Goal: Information Seeking & Learning: Learn about a topic

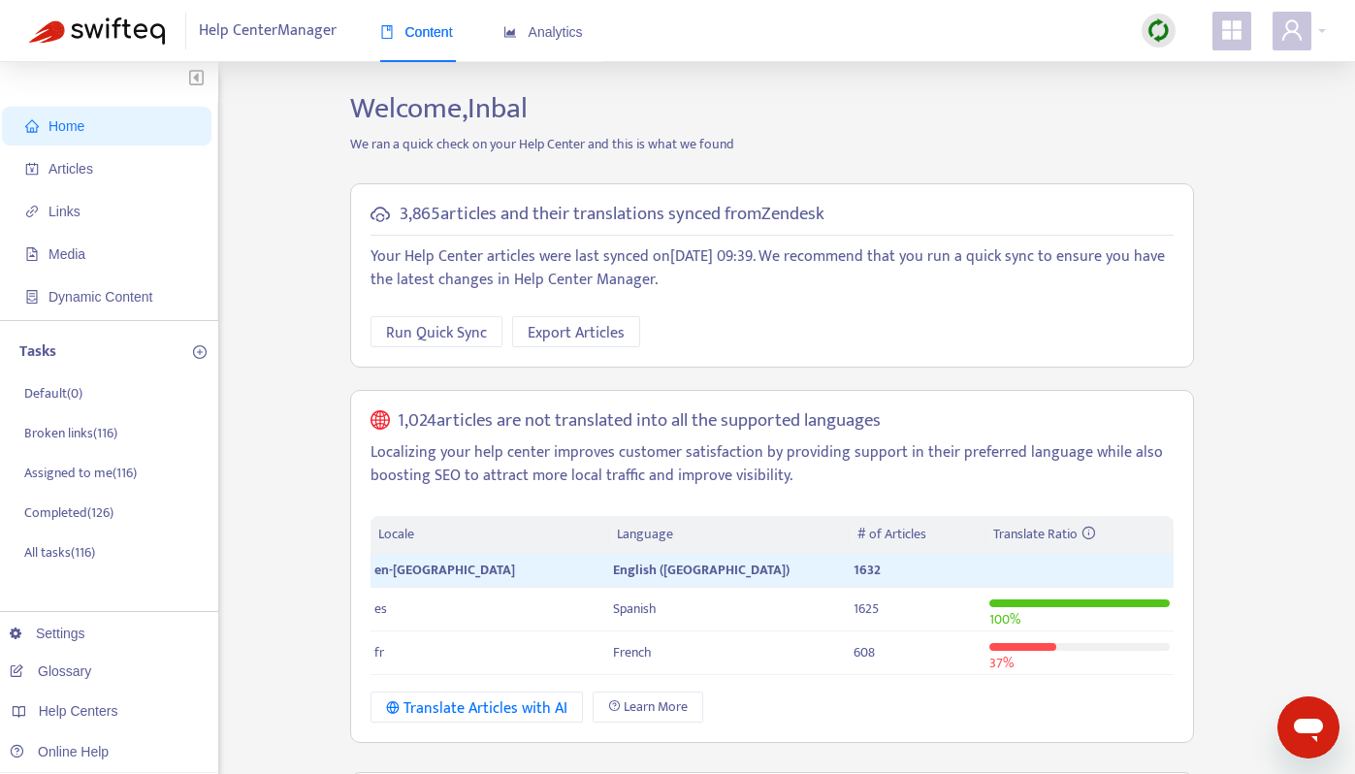
click at [1172, 31] on div at bounding box center [1159, 31] width 34 height 34
click at [1200, 70] on link "Quick Sync" at bounding box center [1198, 70] width 82 height 22
click at [92, 172] on span "Articles" at bounding box center [71, 169] width 45 height 16
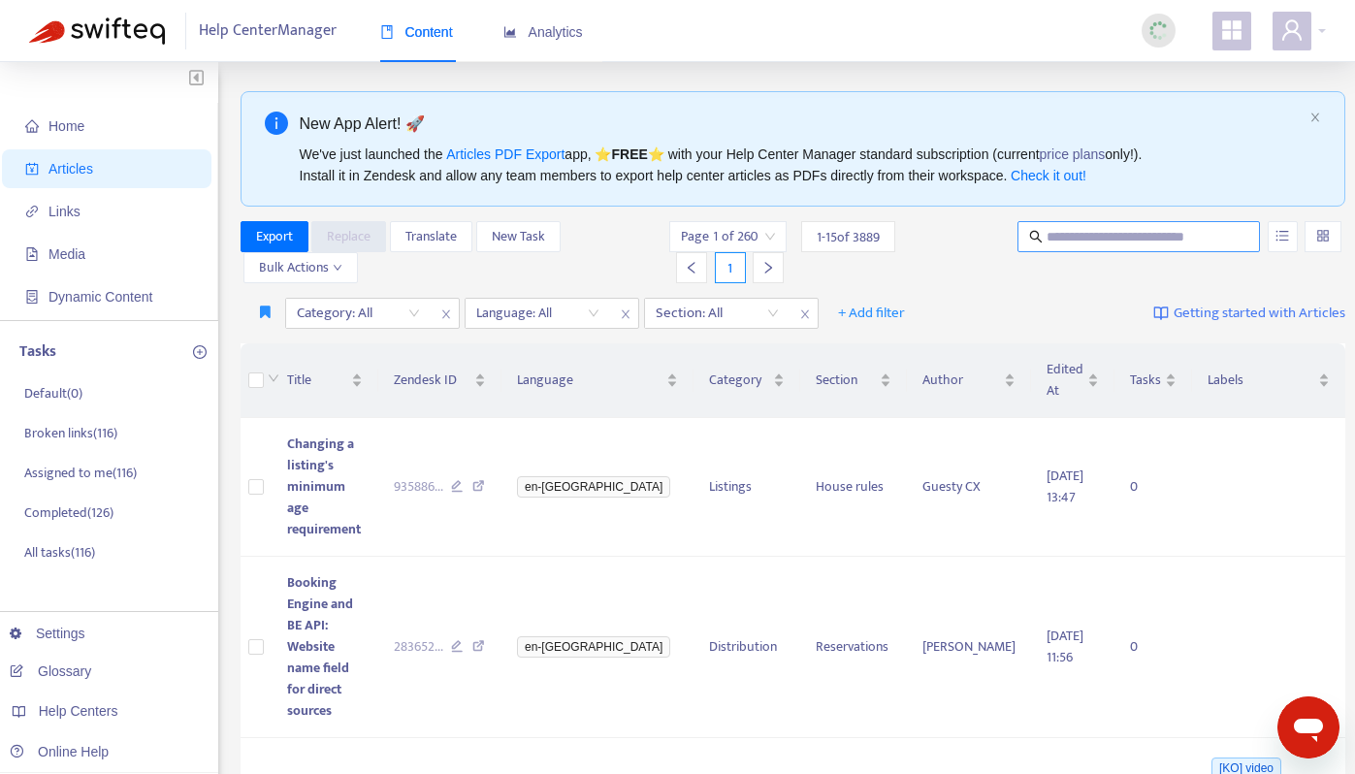
click at [1087, 231] on input "text" at bounding box center [1140, 236] width 186 height 21
type input "****"
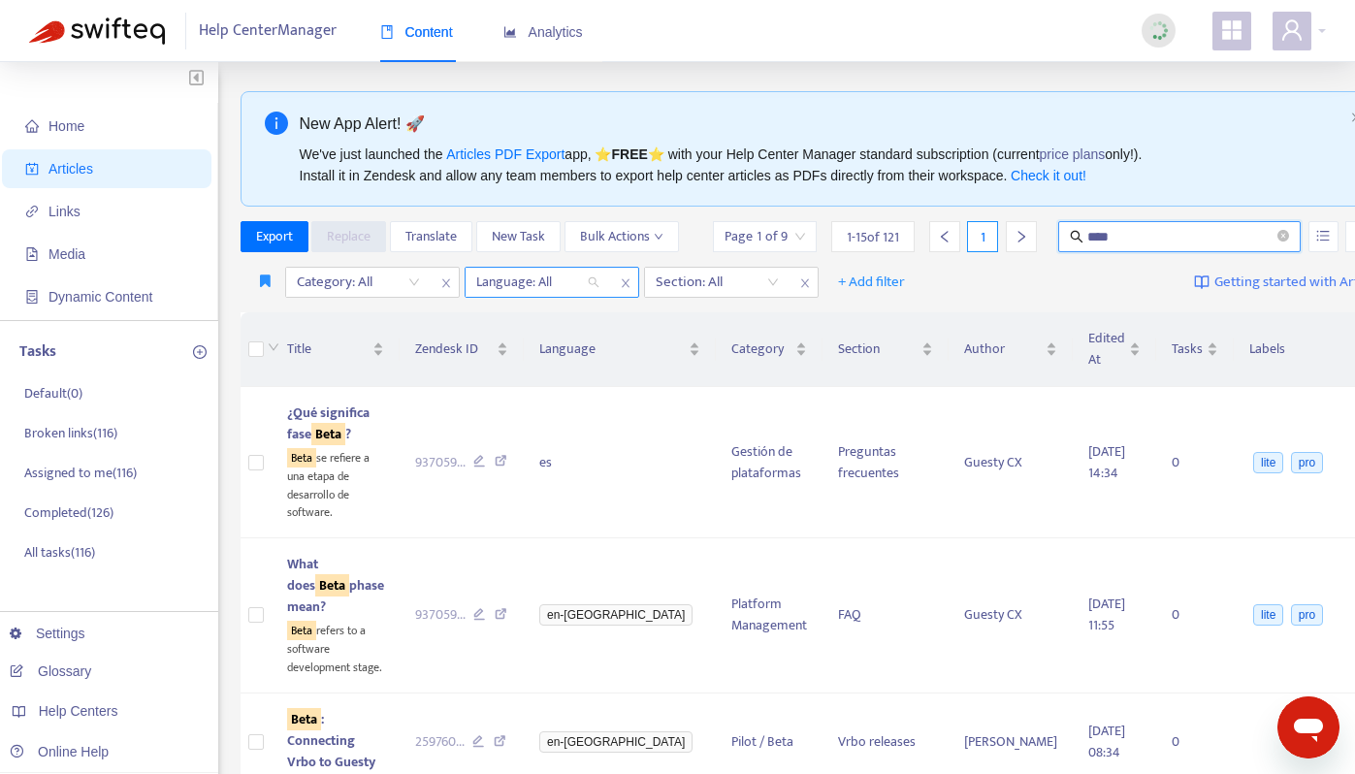
click at [586, 297] on div "Language: All" at bounding box center [538, 282] width 145 height 29
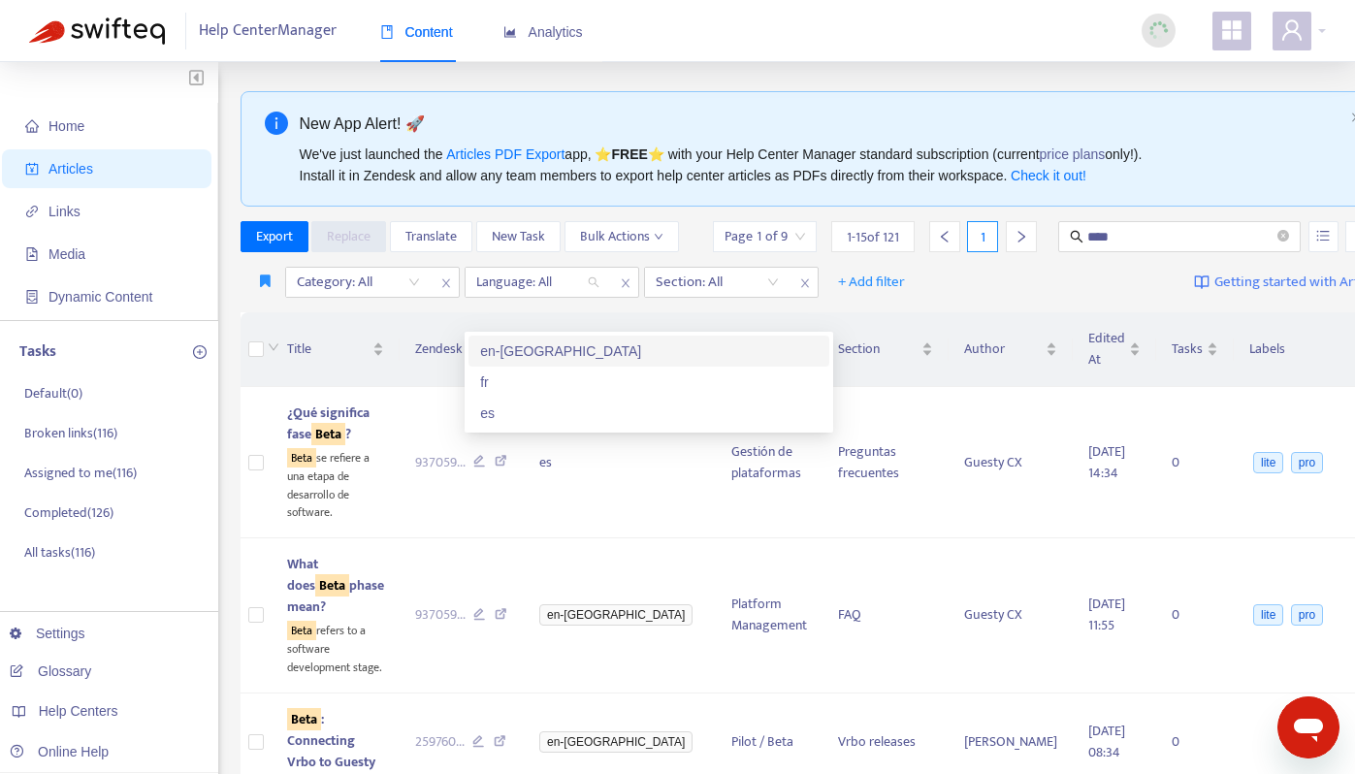
click at [510, 358] on div "en-gb" at bounding box center [649, 351] width 338 height 21
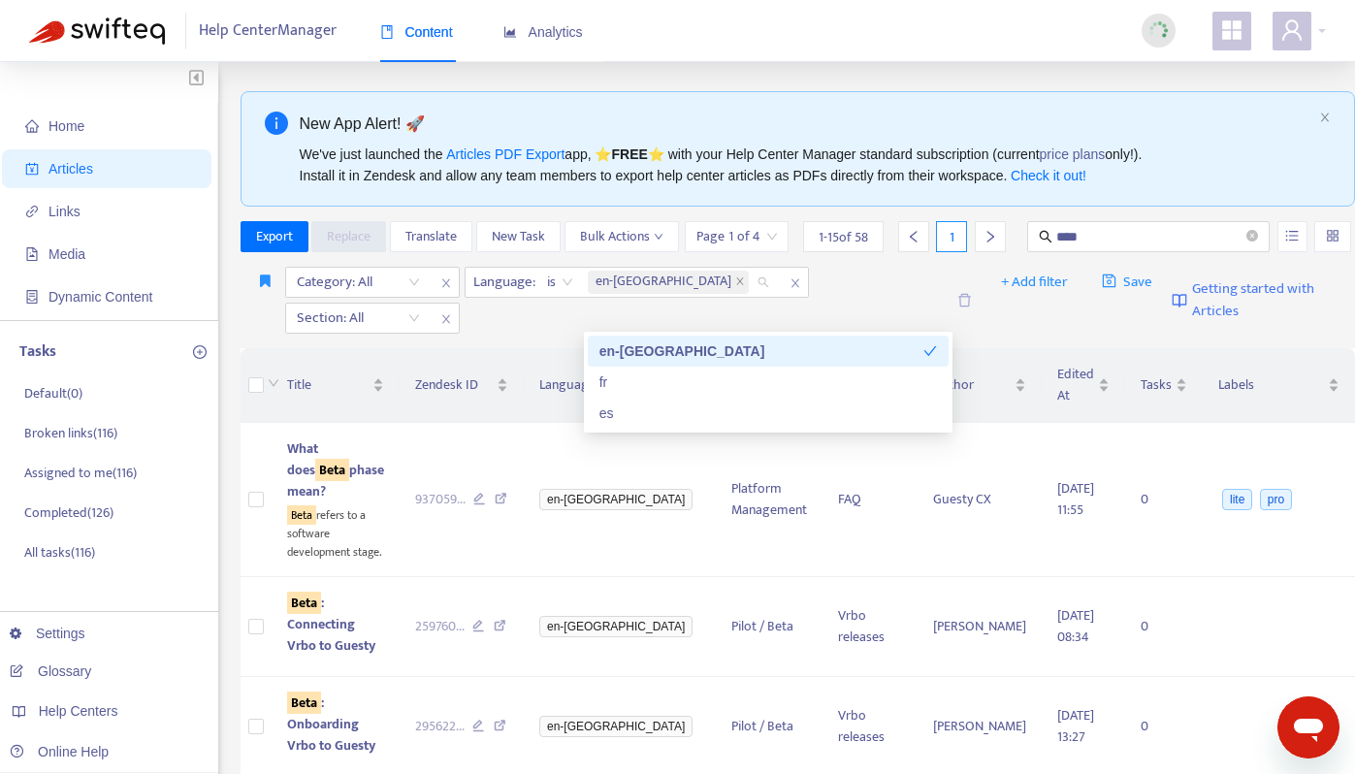
click at [948, 252] on div "Page 1 of 4 1 - 15 of 58 1" at bounding box center [845, 236] width 321 height 31
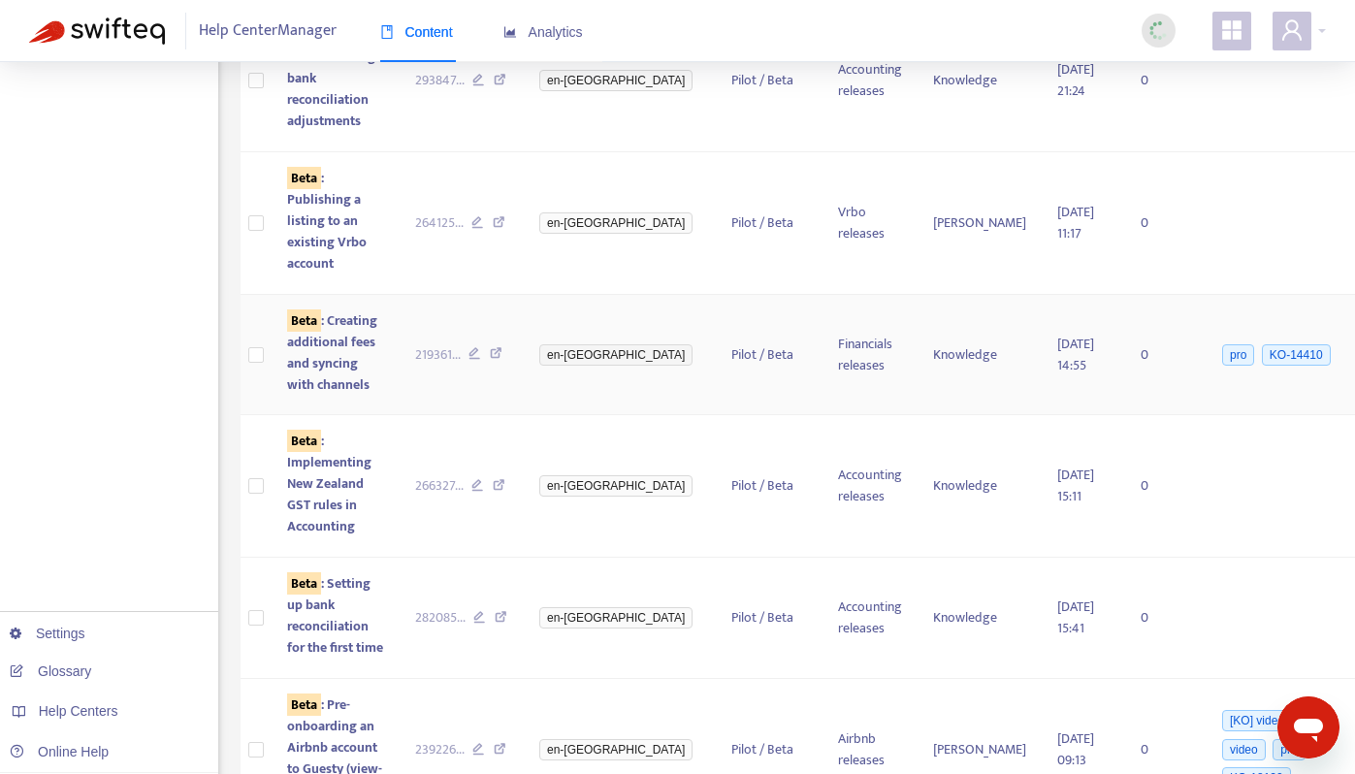
scroll to position [1346, 0]
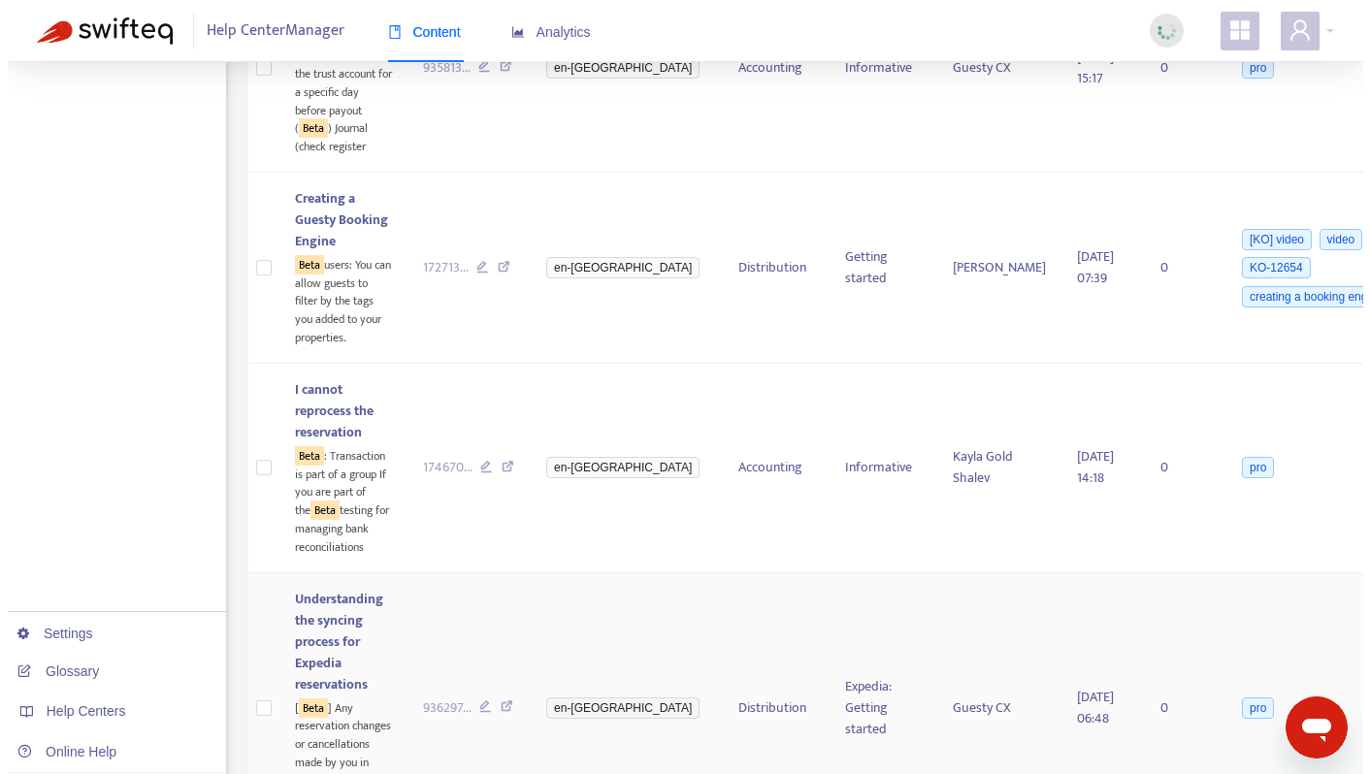
scroll to position [1819, 0]
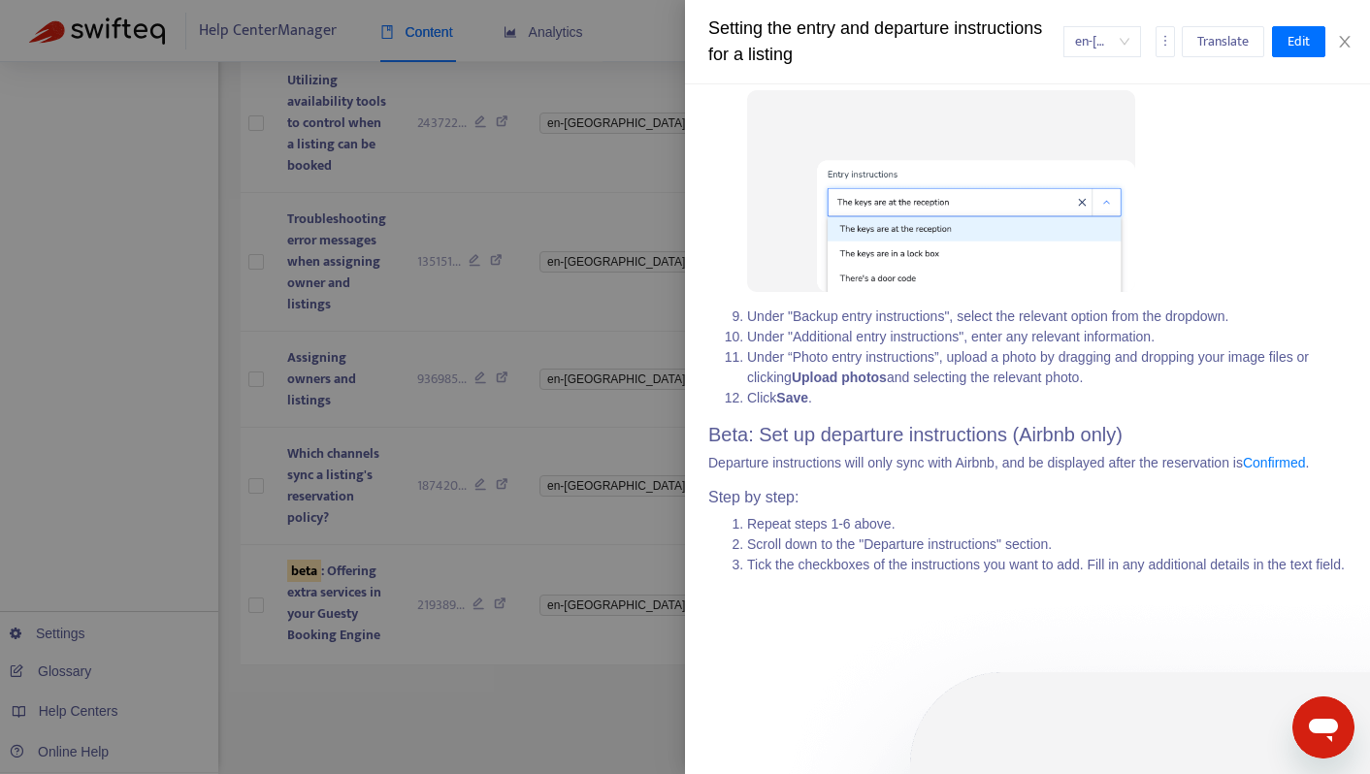
scroll to position [1675, 0]
